Goal: Task Accomplishment & Management: Use online tool/utility

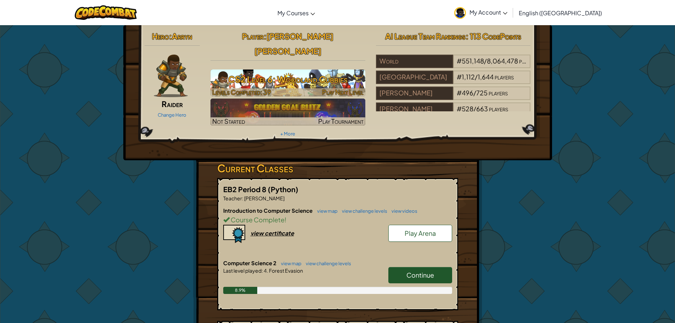
click at [301, 71] on h3 "CS2 Level 6: Woodland Cubbies" at bounding box center [287, 79] width 155 height 16
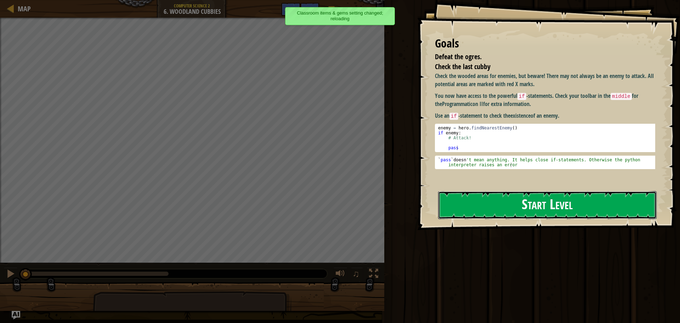
click at [503, 191] on button "Start Level" at bounding box center [547, 205] width 219 height 28
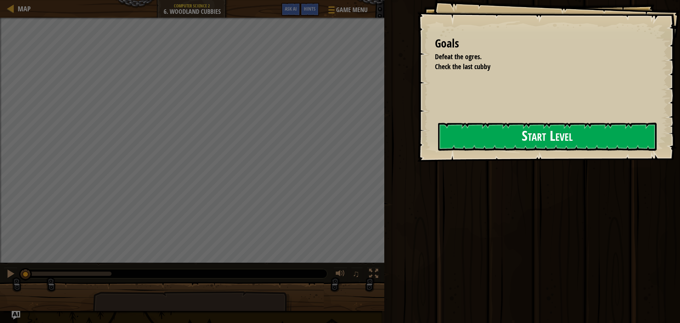
click at [420, 143] on div "Goals Defeat the ogres. Check the last cubby Start Level Error loading from ser…" at bounding box center [548, 81] width 263 height 162
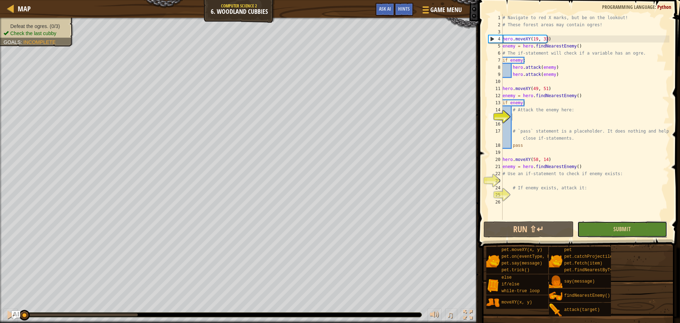
click at [595, 225] on button "Submit" at bounding box center [623, 229] width 90 height 16
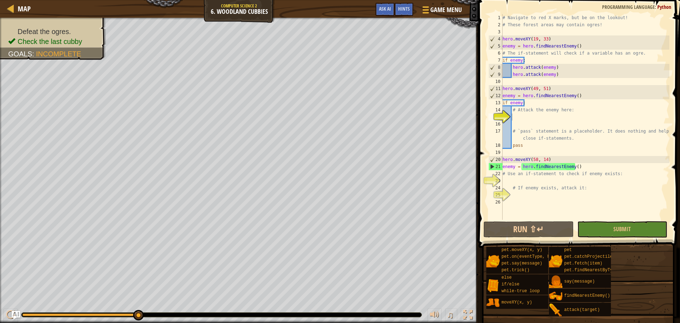
type textarea "if enemy:"
click at [531, 103] on div "# Navigate to red X marks, but be on the lookout! # These forest areas may cont…" at bounding box center [585, 124] width 168 height 220
click at [504, 80] on div "# Navigate to red X marks, but be on the lookout! # These forest areas may cont…" at bounding box center [585, 124] width 168 height 220
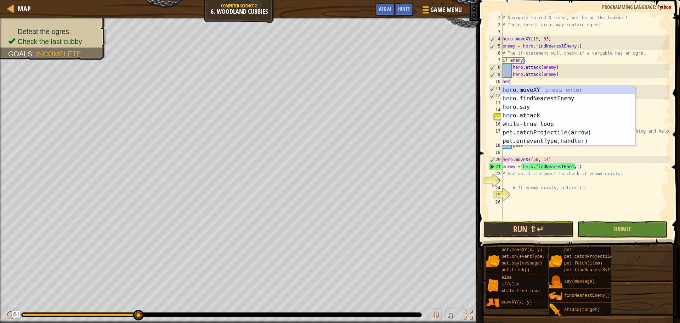
scroll to position [3, 0]
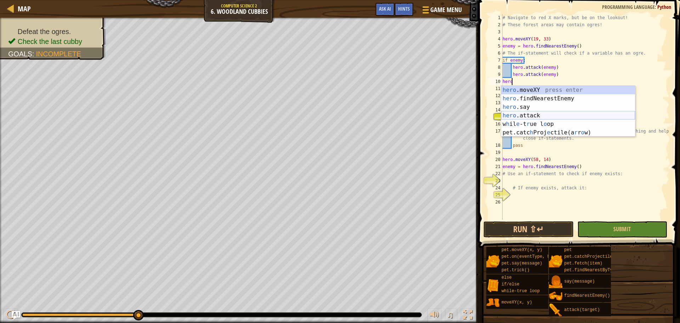
click at [530, 114] on div "hero .moveXY press enter hero .findNearestEnemy press enter hero .say press ent…" at bounding box center [568, 120] width 134 height 68
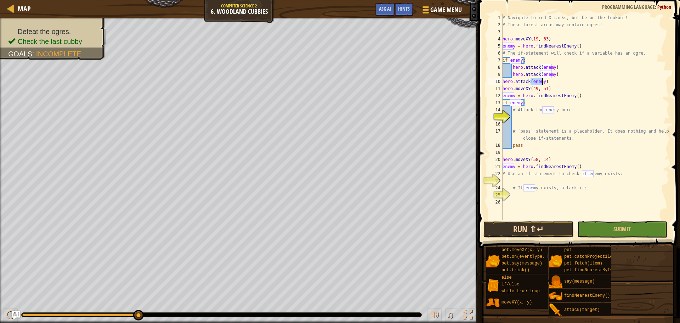
type textarea "hero.attack(enemy)"
click at [562, 227] on button "Run ⇧↵" at bounding box center [529, 229] width 90 height 16
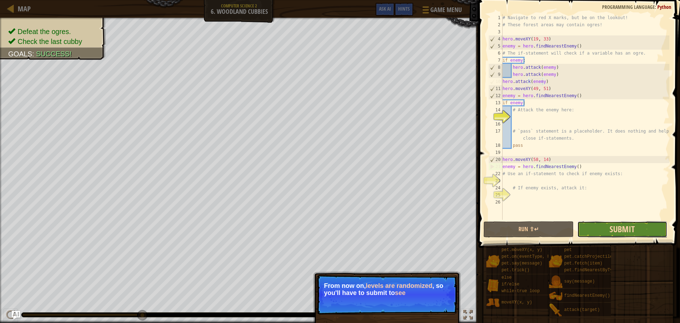
click at [620, 230] on span "Submit" at bounding box center [622, 228] width 25 height 11
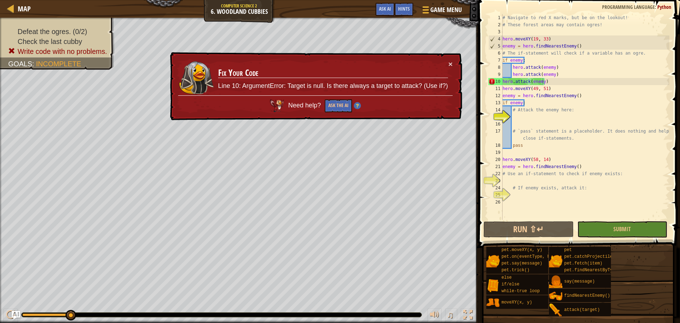
click at [444, 62] on td "Fix Your Code Line 10: ArgumentError: Target is null. Is there always a target …" at bounding box center [333, 77] width 231 height 35
click at [447, 63] on td "Fix Your Code Line 10: ArgumentError: Target is null. Is there always a target …" at bounding box center [333, 77] width 231 height 35
click at [451, 62] on button "×" at bounding box center [451, 63] width 4 height 7
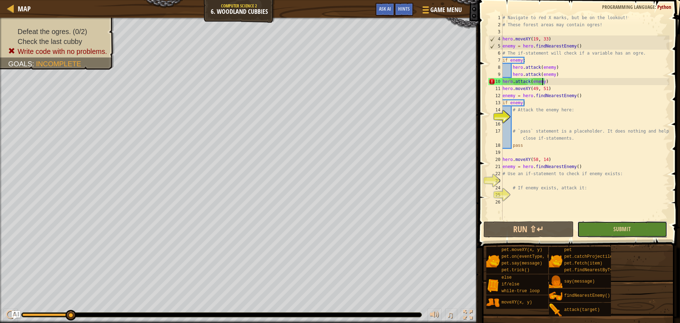
click at [631, 234] on button "Submit" at bounding box center [623, 229] width 90 height 16
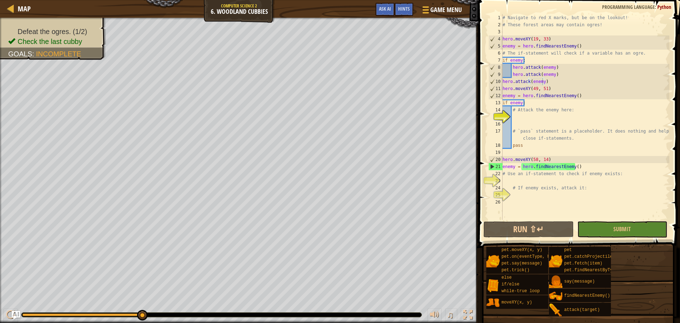
click at [509, 182] on div "# Navigate to red X marks, but be on the lookout! # These forest areas may cont…" at bounding box center [585, 124] width 168 height 220
click at [565, 95] on div "# Navigate to red X marks, but be on the lookout! # These forest areas may cont…" at bounding box center [585, 124] width 168 height 220
click at [574, 95] on div "# Navigate to red X marks, but be on the lookout! # These forest areas may cont…" at bounding box center [585, 124] width 168 height 220
click at [525, 105] on div "# Navigate to red X marks, but be on the lookout! # These forest areas may cont…" at bounding box center [585, 124] width 168 height 220
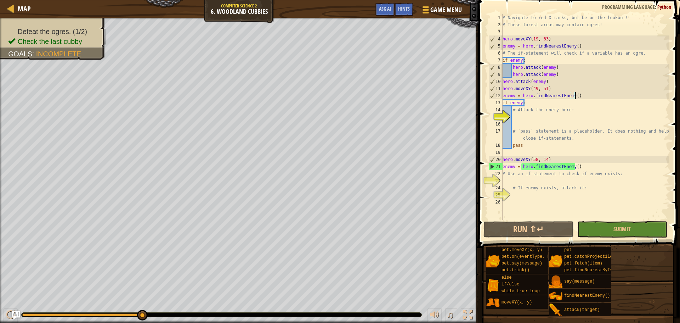
type textarea "if enemy:"
click at [517, 115] on div "# Navigate to red X marks, but be on the lookout! # These forest areas may cont…" at bounding box center [585, 124] width 168 height 220
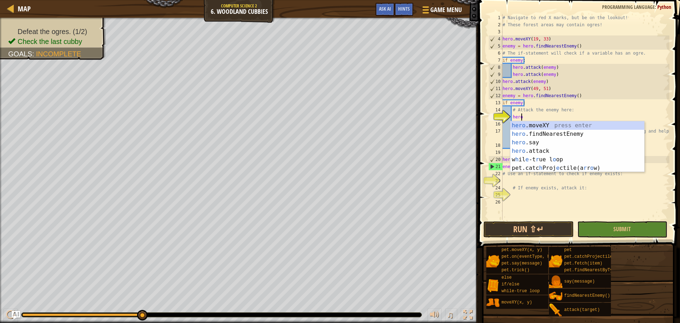
scroll to position [3, 1]
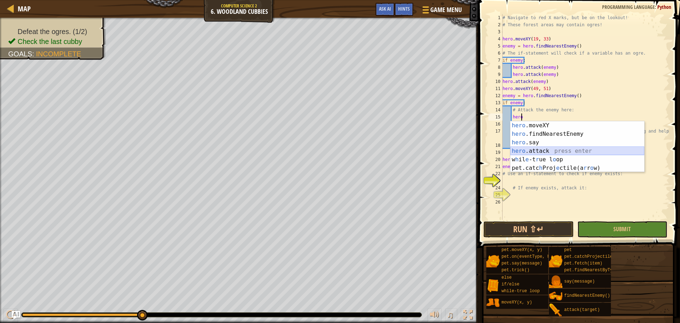
click at [541, 147] on div "hero .moveXY press enter hero .findNearestEnemy press enter hero .say press ent…" at bounding box center [578, 155] width 134 height 68
type textarea "hero.attack(enemy)"
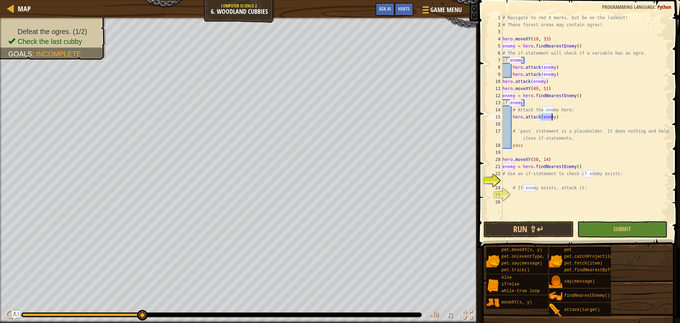
click at [517, 121] on div "# Navigate to red X marks, but be on the lookout! # These forest areas may cont…" at bounding box center [585, 124] width 168 height 220
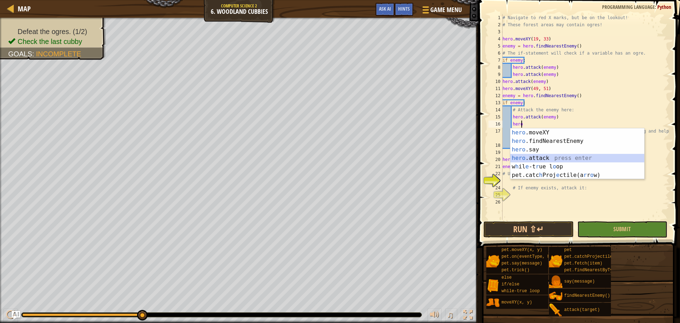
click at [536, 157] on div "hero .moveXY press enter hero .findNearestEnemy press enter hero .say press ent…" at bounding box center [578, 162] width 134 height 68
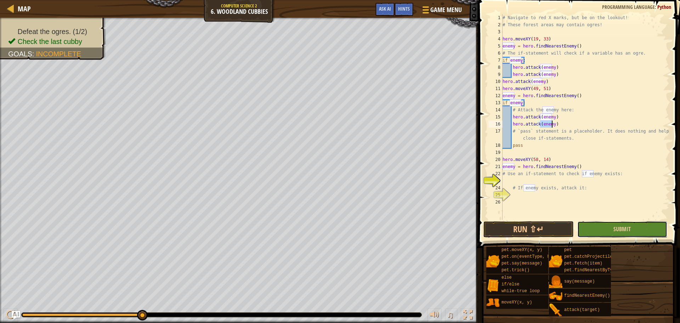
click at [601, 229] on button "Submit" at bounding box center [623, 229] width 90 height 16
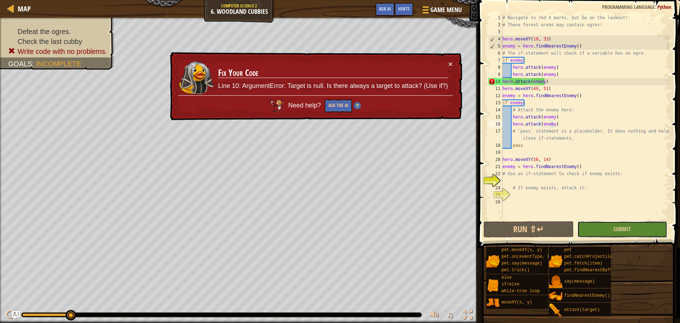
click at [610, 225] on button "Submit" at bounding box center [623, 229] width 90 height 16
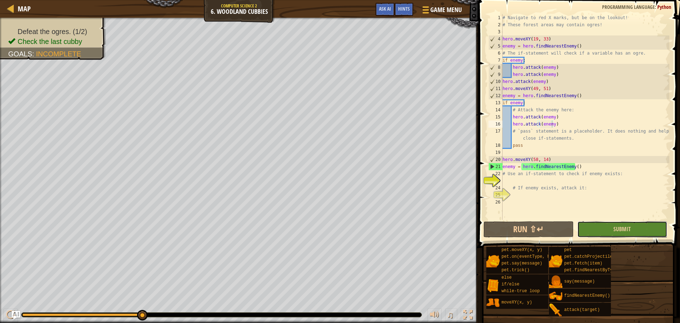
click at [596, 226] on button "Submit" at bounding box center [623, 229] width 90 height 16
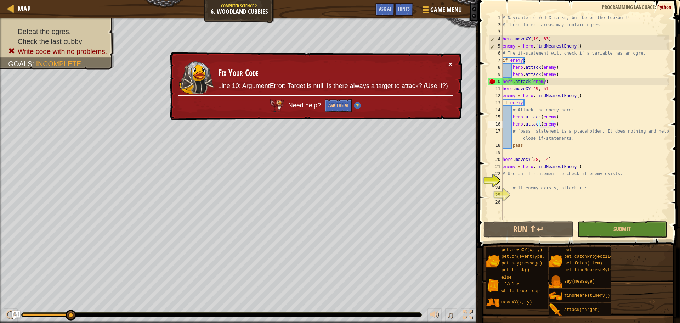
click at [450, 61] on button "×" at bounding box center [451, 63] width 4 height 7
drag, startPoint x: 545, startPoint y: 80, endPoint x: 497, endPoint y: 78, distance: 47.9
click at [497, 78] on div "hero.attack(enemy) 1 2 3 4 5 6 7 8 9 10 11 12 13 14 15 16 17 18 19 20 21 22 23 …" at bounding box center [578, 117] width 182 height 206
click at [548, 83] on div "# Navigate to red X marks, but be on the lookout! # These forest areas may cont…" at bounding box center [585, 117] width 168 height 206
type textarea "hero.attack(enemy)"
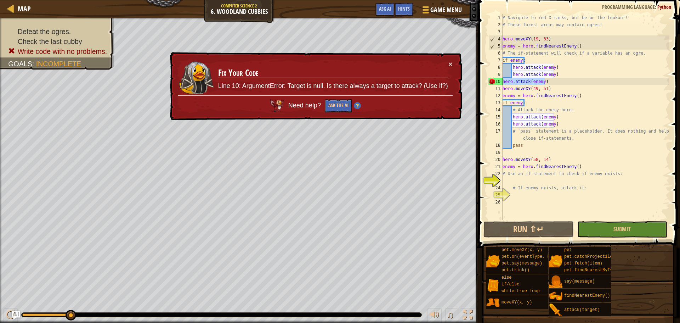
drag, startPoint x: 549, startPoint y: 82, endPoint x: 502, endPoint y: 83, distance: 46.1
click at [502, 83] on div "hero.attack(enemy) 1 2 3 4 5 6 7 8 9 10 11 12 13 14 15 16 17 18 19 20 21 22 23 …" at bounding box center [578, 117] width 182 height 206
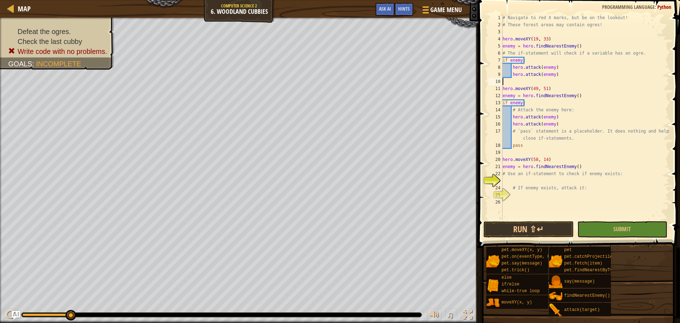
type textarea "hero.attack(enemy)"
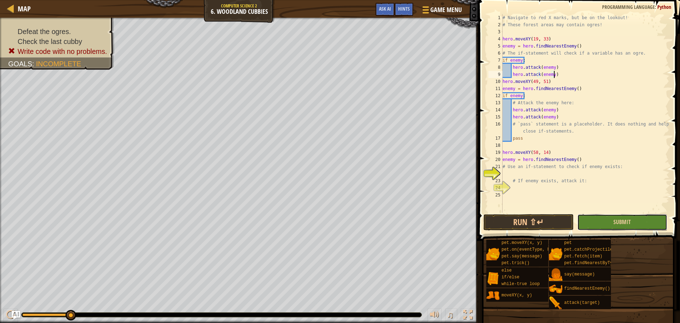
click at [598, 214] on button "Submit" at bounding box center [623, 222] width 90 height 16
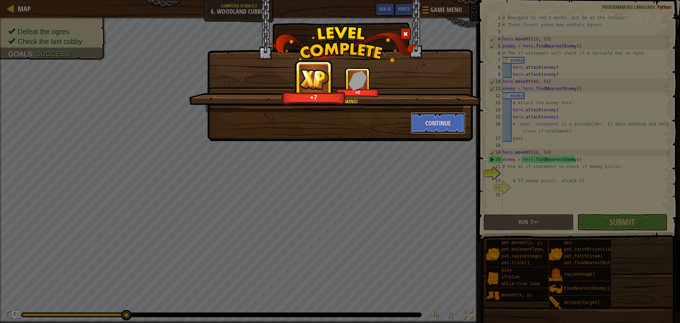
click at [438, 130] on button "Continue" at bounding box center [438, 122] width 55 height 21
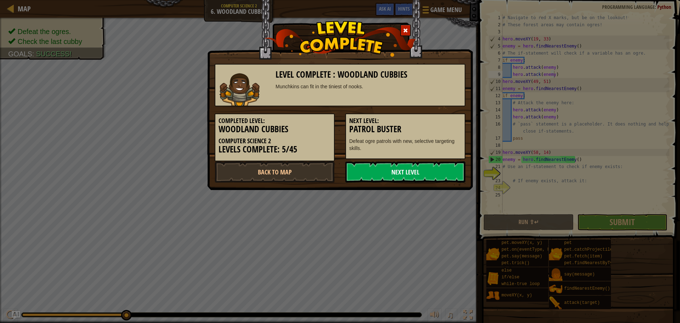
click at [437, 180] on link "Next Level" at bounding box center [405, 171] width 120 height 21
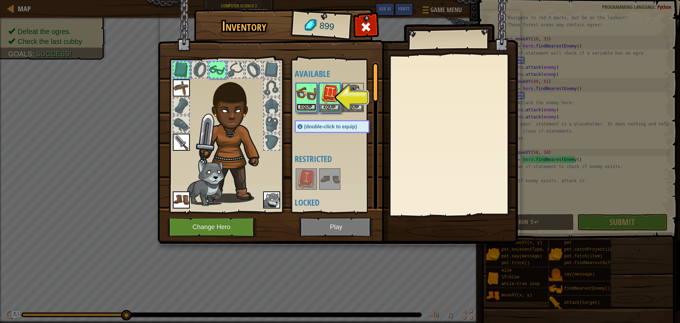
click at [307, 104] on button "Equip" at bounding box center [307, 106] width 20 height 7
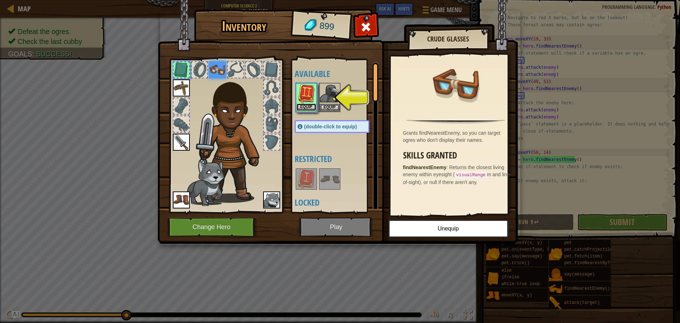
click at [306, 107] on button "Equip" at bounding box center [307, 106] width 20 height 7
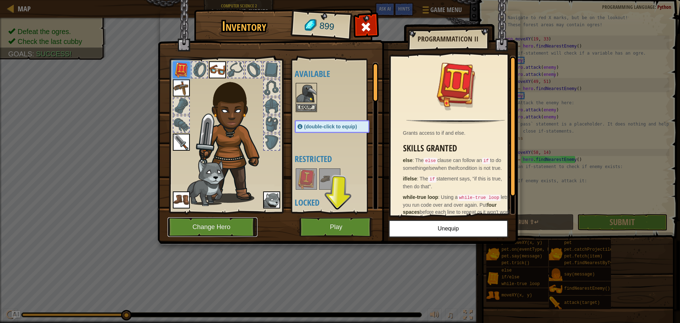
click at [240, 228] on button "Change Hero" at bounding box center [213, 226] width 90 height 19
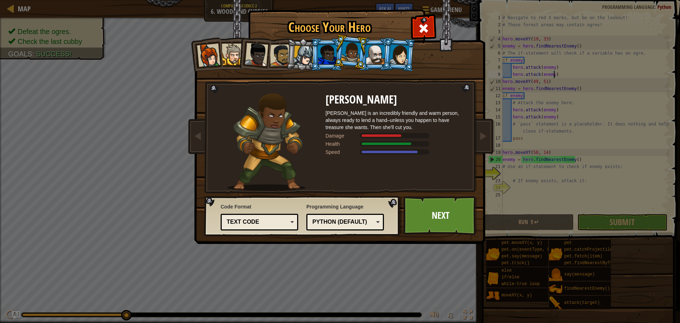
click at [324, 59] on div at bounding box center [327, 54] width 18 height 19
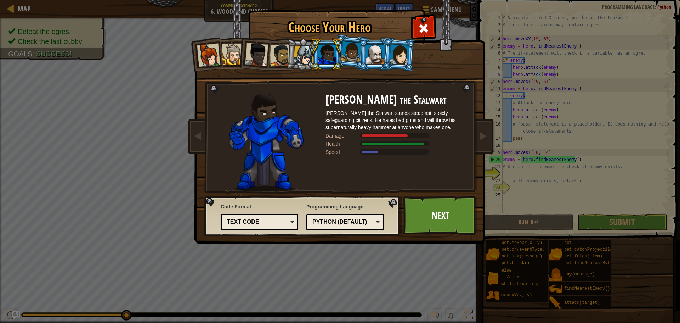
click at [394, 60] on div at bounding box center [400, 54] width 20 height 20
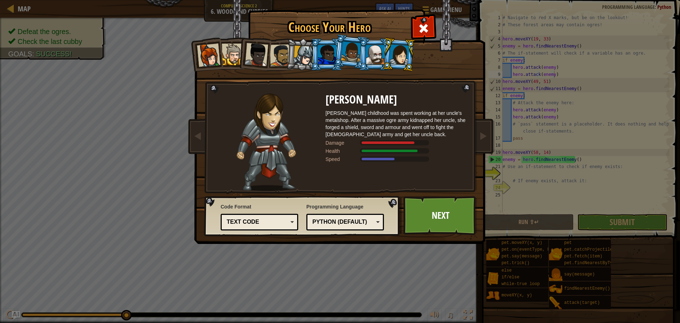
click at [327, 52] on div at bounding box center [327, 54] width 18 height 19
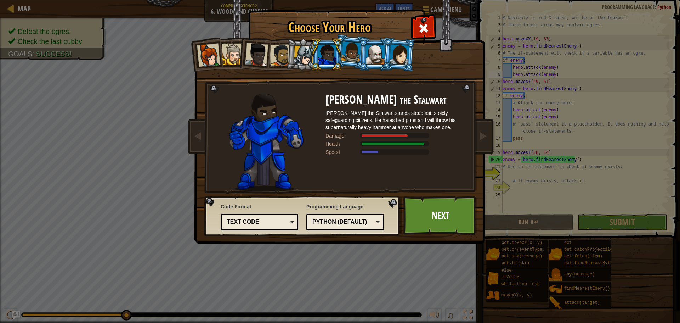
click at [401, 56] on div at bounding box center [400, 54] width 20 height 20
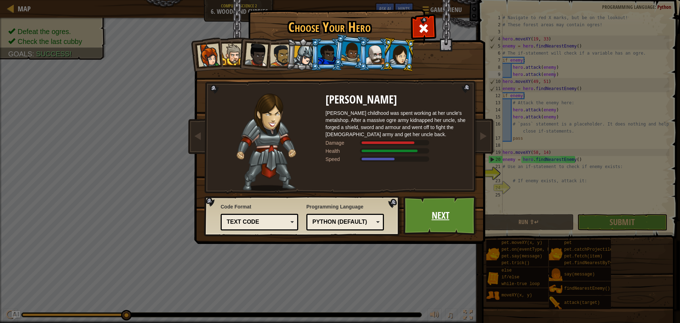
click at [421, 211] on link "Next" at bounding box center [441, 215] width 74 height 39
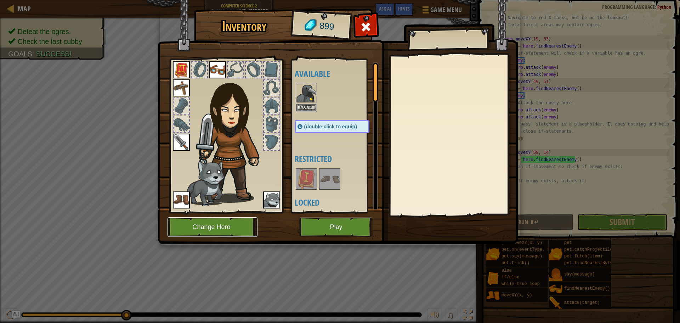
click at [236, 222] on button "Change Hero" at bounding box center [213, 226] width 90 height 19
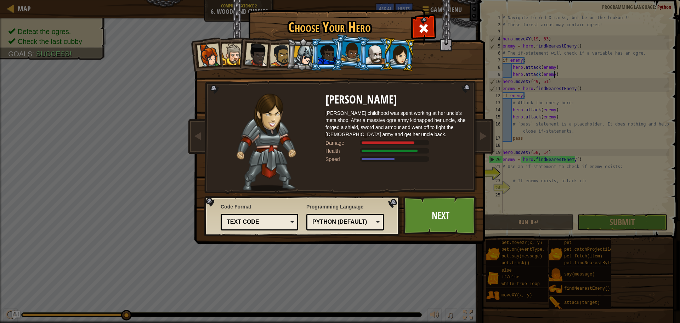
click at [328, 64] on li at bounding box center [327, 54] width 32 height 32
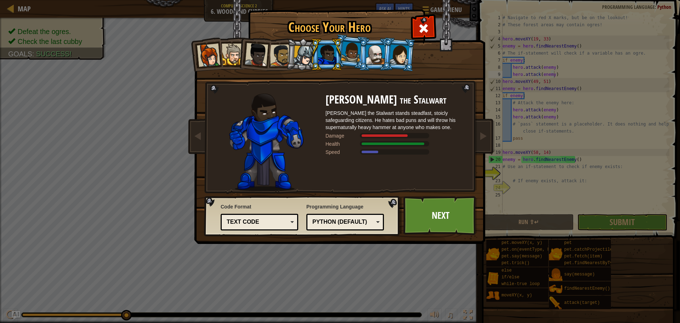
click at [237, 52] on div at bounding box center [233, 55] width 22 height 22
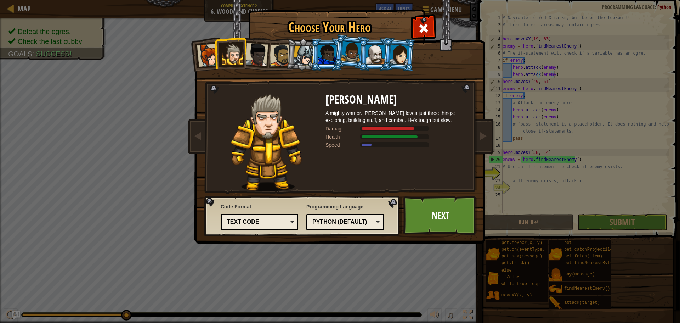
click at [252, 53] on div at bounding box center [256, 54] width 23 height 23
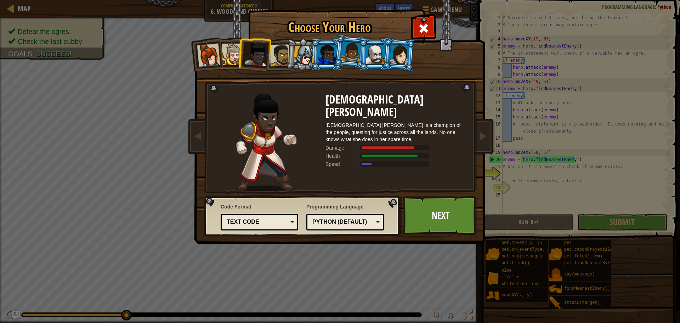
click at [281, 53] on div at bounding box center [281, 55] width 22 height 22
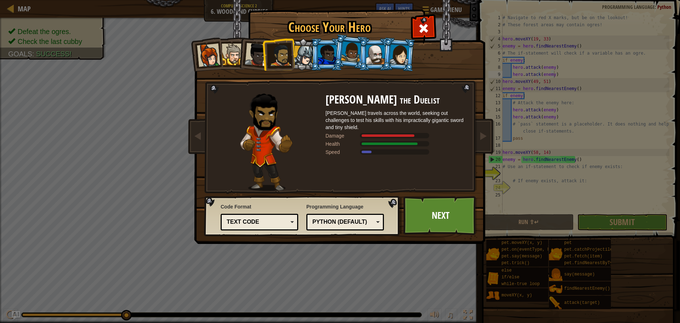
click at [205, 52] on div at bounding box center [208, 55] width 23 height 23
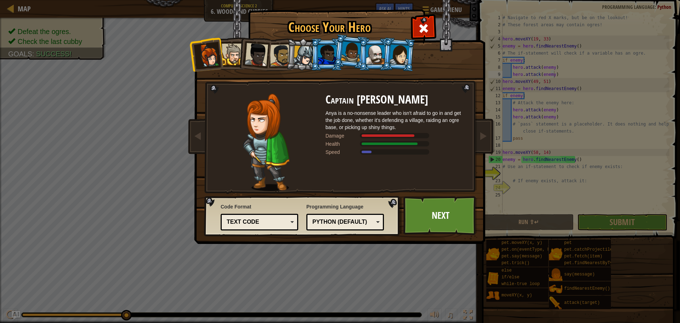
click at [296, 45] on li at bounding box center [303, 55] width 34 height 34
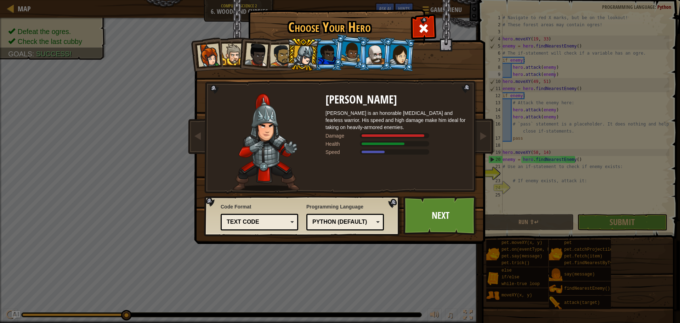
click at [347, 54] on div at bounding box center [351, 51] width 20 height 21
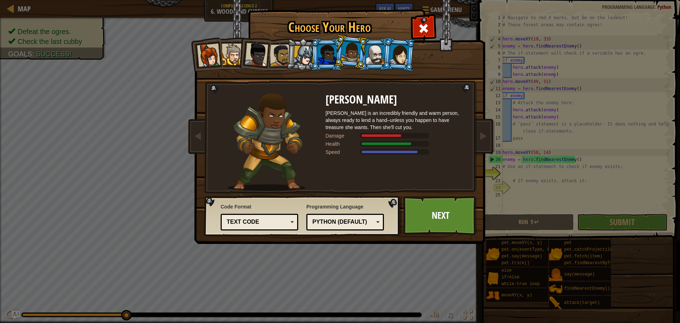
click at [334, 56] on li at bounding box center [350, 51] width 35 height 35
click at [334, 58] on li at bounding box center [350, 51] width 35 height 35
click at [326, 51] on div at bounding box center [327, 54] width 18 height 19
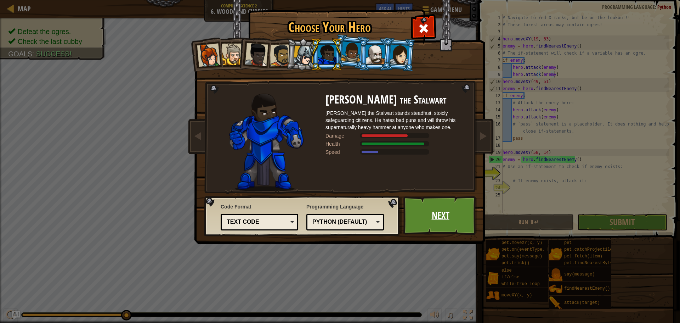
click at [409, 211] on link "Next" at bounding box center [441, 215] width 74 height 39
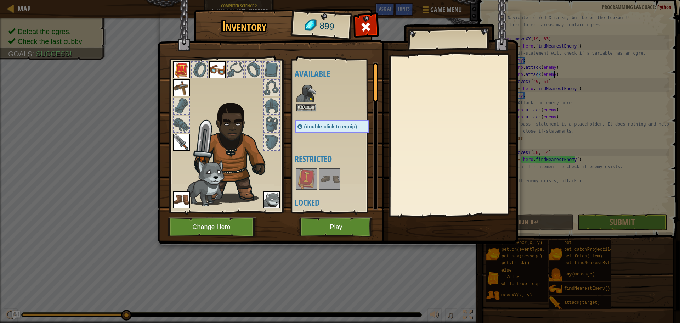
click at [216, 66] on img at bounding box center [217, 69] width 17 height 17
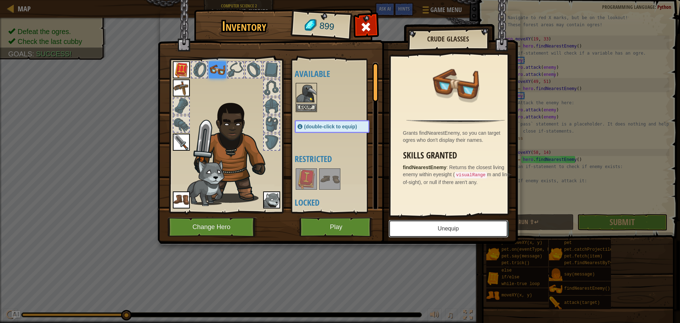
click at [420, 227] on button "Unequip" at bounding box center [449, 229] width 120 height 18
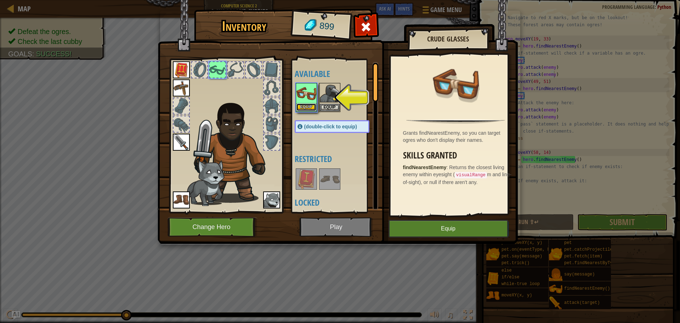
click at [308, 107] on button "Equip" at bounding box center [307, 106] width 20 height 7
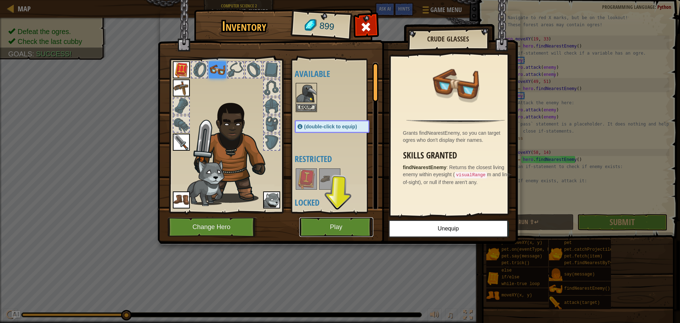
click at [325, 221] on button "Play" at bounding box center [336, 226] width 74 height 19
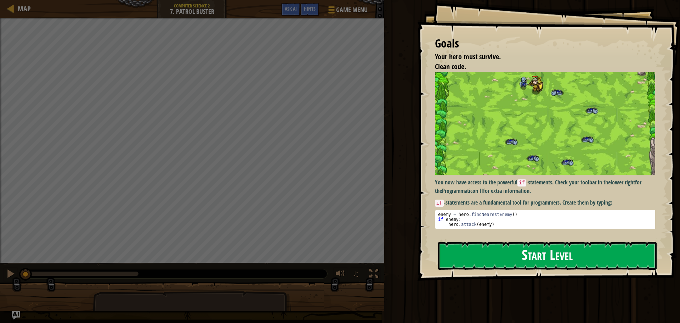
drag, startPoint x: 539, startPoint y: 272, endPoint x: 564, endPoint y: 248, distance: 34.1
click at [542, 270] on div "Goals Your hero must survive. Clean code. You now have access to the powerful i…" at bounding box center [548, 140] width 263 height 281
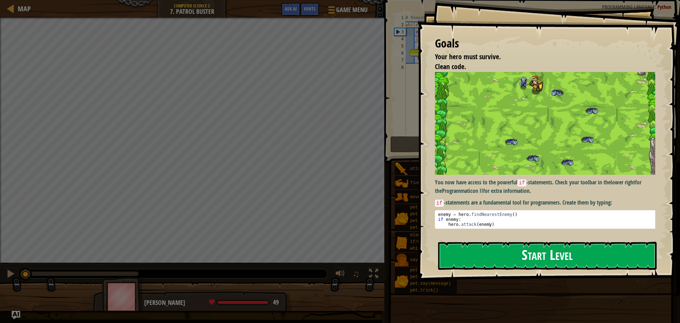
click at [556, 252] on button "Start Level" at bounding box center [547, 256] width 219 height 28
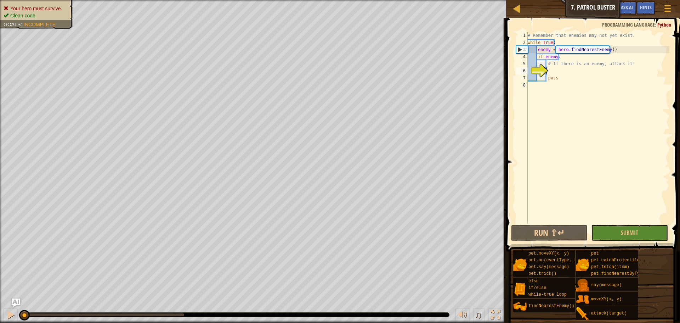
click at [606, 162] on div "# Remember that enemies may not yet exist. while True : enemy = hero . findNear…" at bounding box center [598, 135] width 143 height 206
click at [607, 234] on button "Submit" at bounding box center [629, 233] width 77 height 16
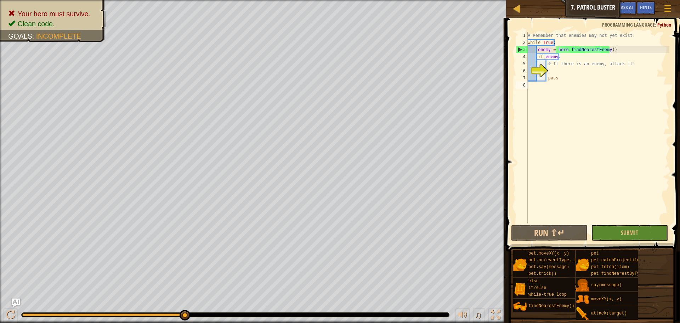
click at [555, 67] on div "# Remember that enemies may not yet exist. while True : enemy = hero . findNear…" at bounding box center [598, 135] width 143 height 206
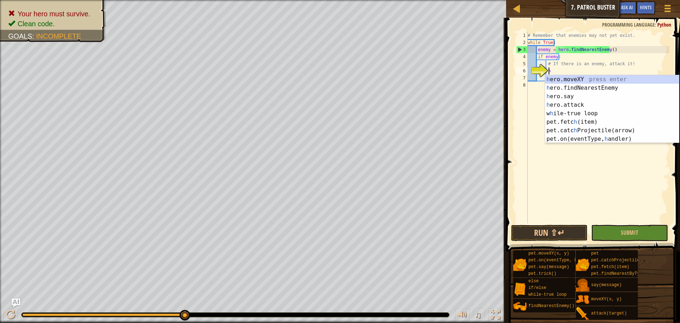
scroll to position [3, 2]
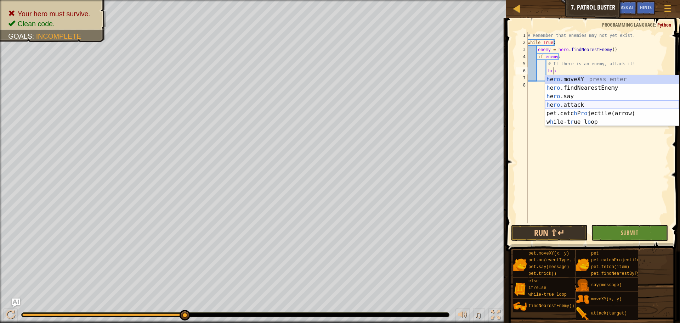
click at [572, 107] on div "h e ro .moveXY press enter h e ro .findNearestEnemy press enter h e ro .say pre…" at bounding box center [612, 109] width 134 height 68
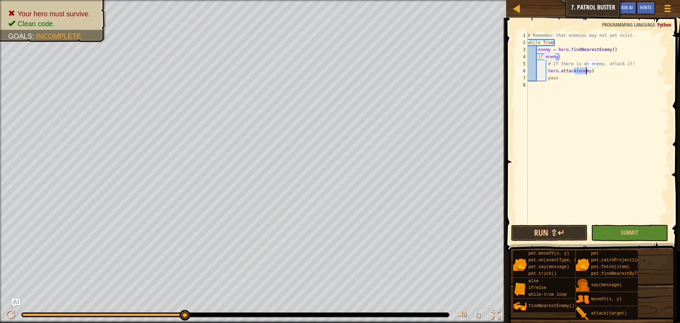
click at [557, 76] on div "# Remember that enemies may not yet exist. while True : enemy = hero . findNear…" at bounding box center [598, 135] width 143 height 206
type textarea "p"
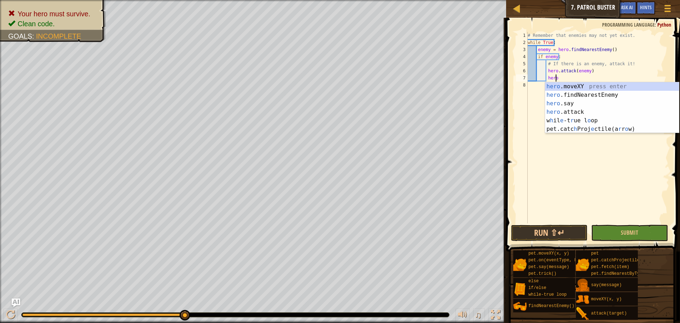
scroll to position [3, 2]
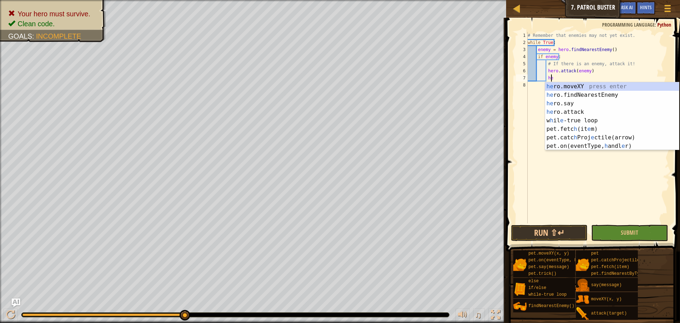
type textarea "h"
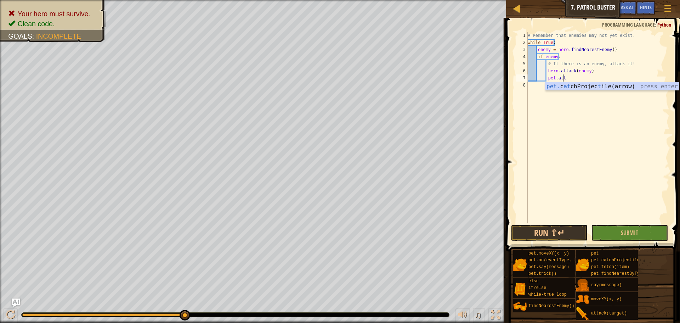
scroll to position [3, 3]
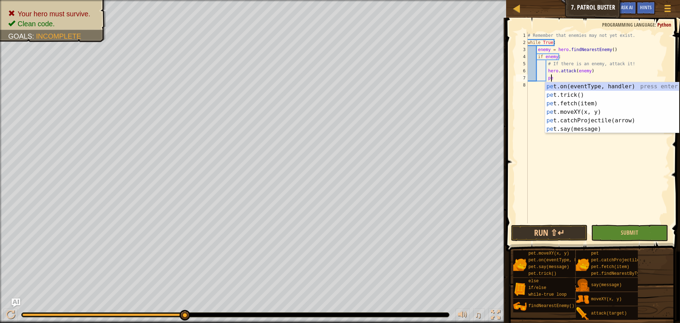
type textarea "p"
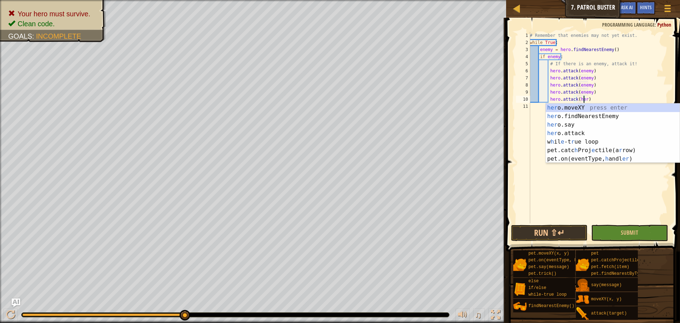
scroll to position [3, 5]
type textarea "hero.attack(hero.)"
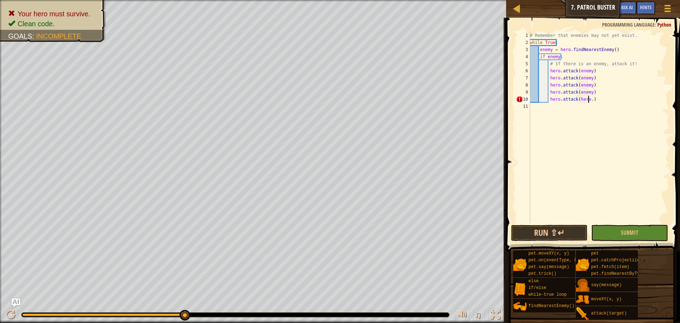
scroll to position [3, 1]
click at [588, 101] on div "# Remember that enemies may not yet exist. while True : enemy = hero . findNear…" at bounding box center [599, 135] width 141 height 206
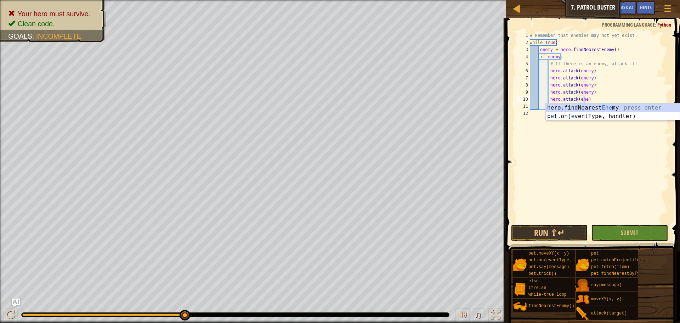
scroll to position [3, 5]
click at [622, 235] on span "Submit" at bounding box center [629, 233] width 17 height 8
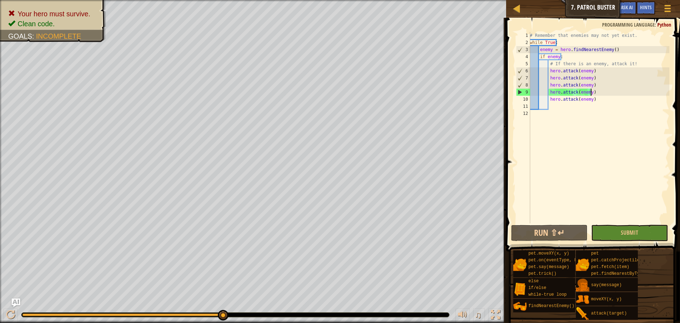
click at [594, 91] on div "# Remember that enemies may not yet exist. while True : enemy = hero . findNear…" at bounding box center [599, 135] width 141 height 206
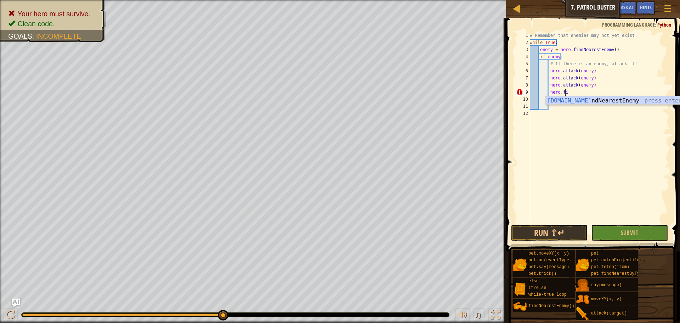
scroll to position [3, 3]
type textarea "hero.find"
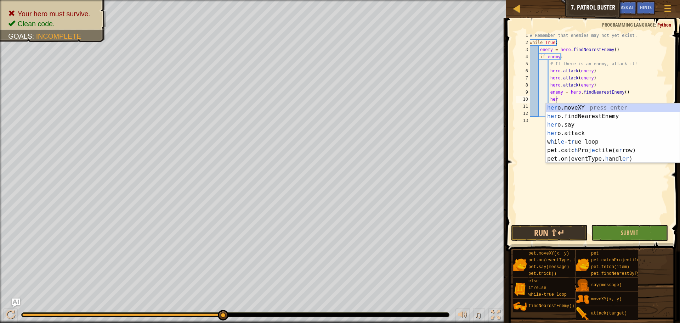
scroll to position [3, 2]
click at [558, 133] on div "hero .moveXY press enter hero .findNearestEnemy press enter hero .say press ent…" at bounding box center [613, 137] width 134 height 68
type textarea "hero.attack(enemy)"
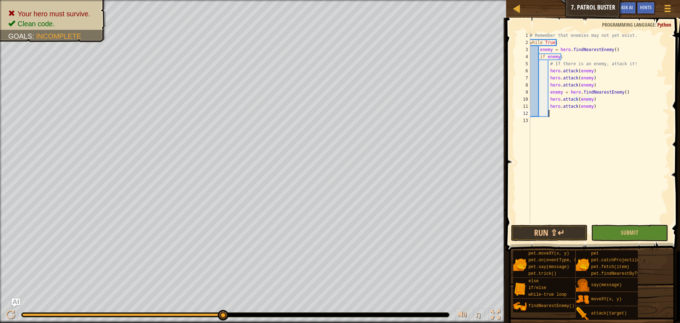
click at [553, 114] on div "# Remember that enemies may not yet exist. while True : enemy = hero . findNear…" at bounding box center [599, 135] width 141 height 206
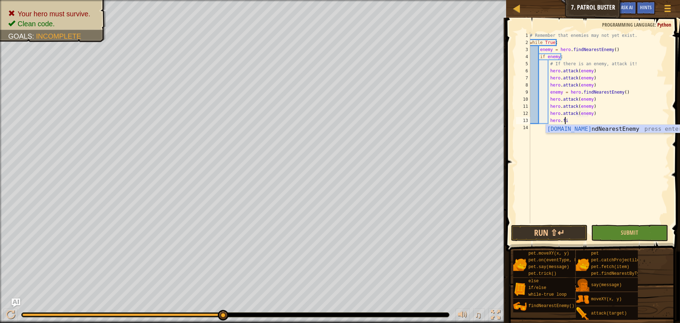
type textarea "hero.attack(enemy)hero.find"
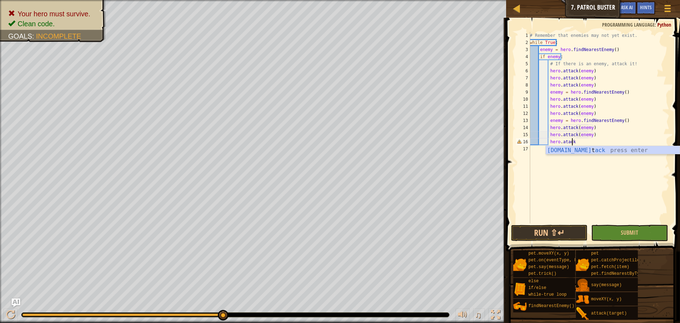
scroll to position [3, 5]
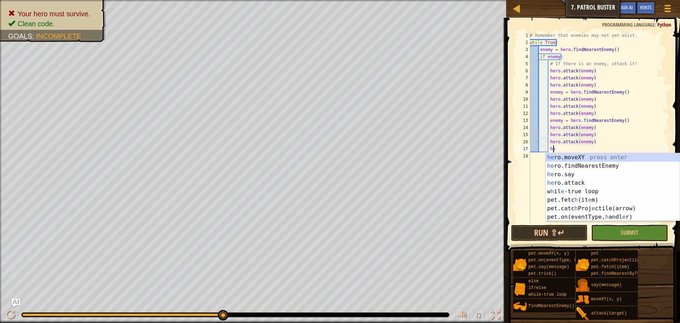
type textarea "hero.attack(enemy)hero"
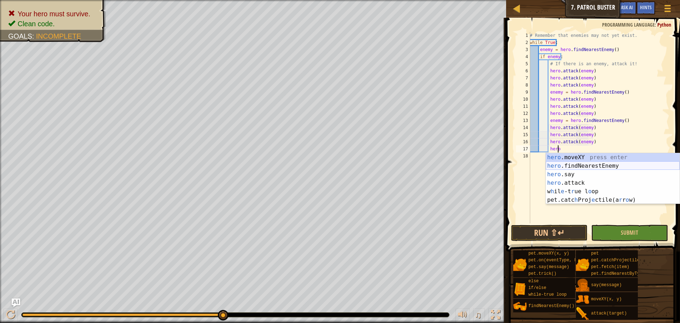
click at [612, 165] on div "hero .moveXY press enter hero .findNearestEnemy press enter hero .say press ent…" at bounding box center [613, 187] width 134 height 68
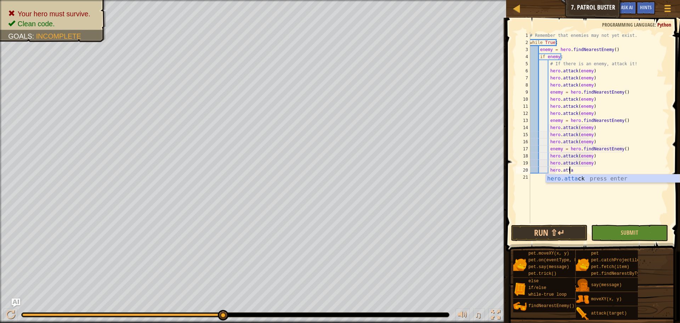
scroll to position [3, 3]
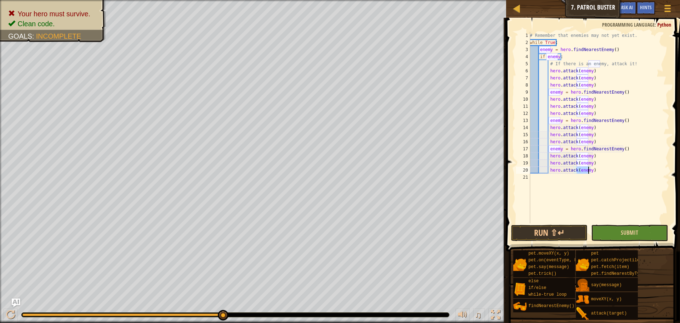
type textarea "hero.attack(enemy)"
click at [611, 229] on button "Submit" at bounding box center [629, 233] width 77 height 16
